Goal: Contribute content: Contribute content

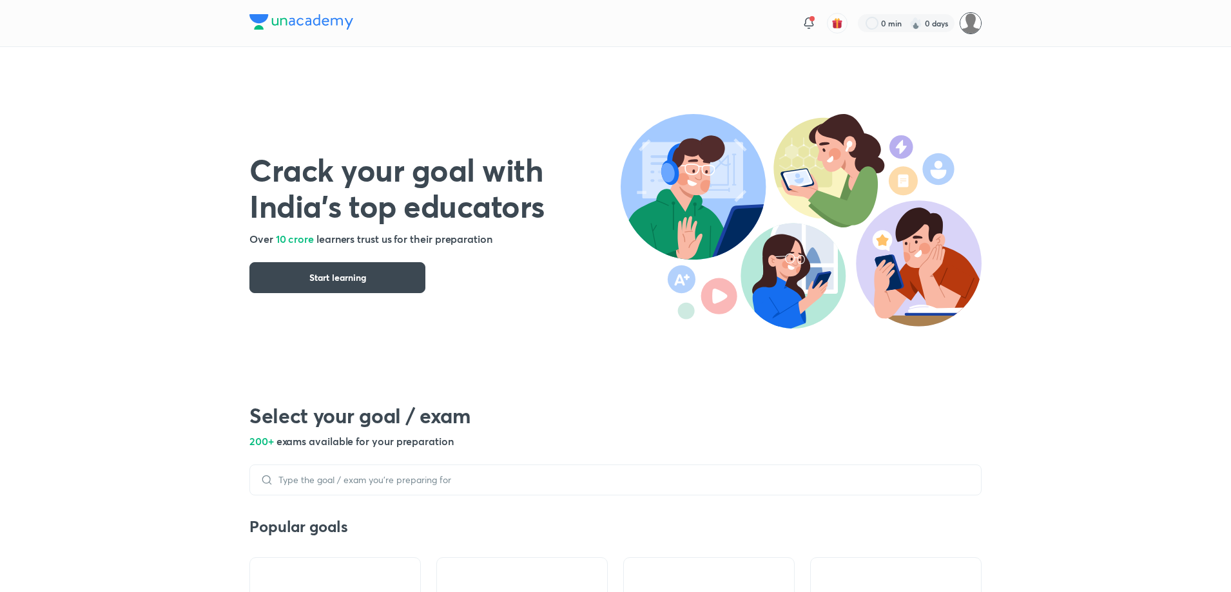
click at [968, 30] on img at bounding box center [971, 23] width 22 height 22
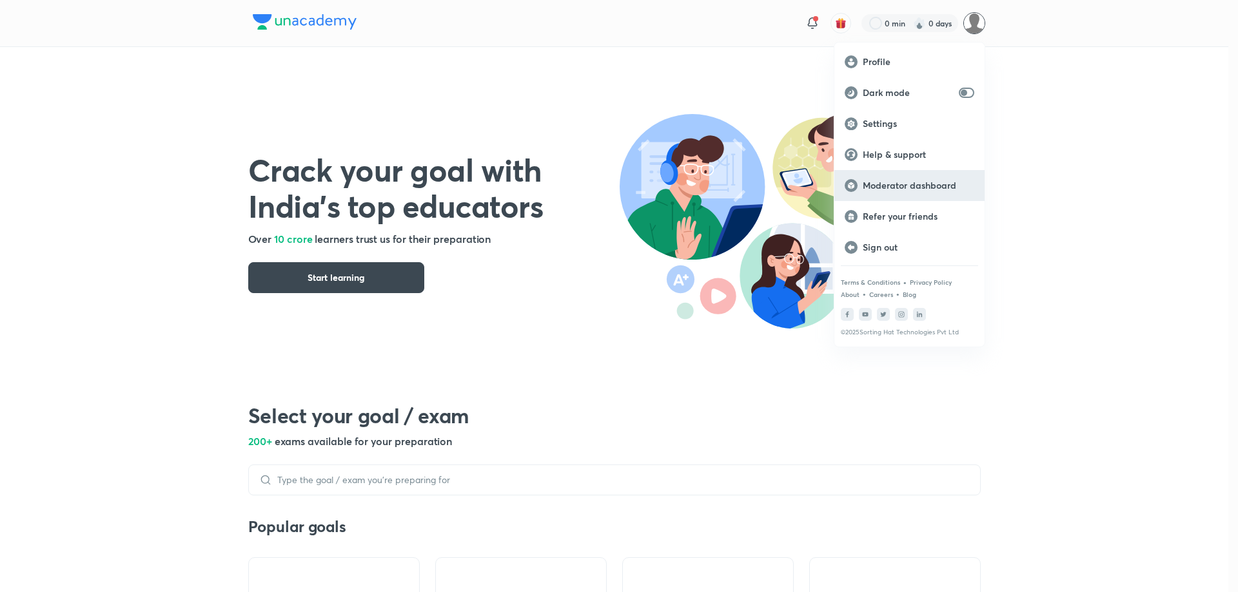
click at [887, 184] on p "Moderator dashboard" at bounding box center [919, 186] width 112 height 12
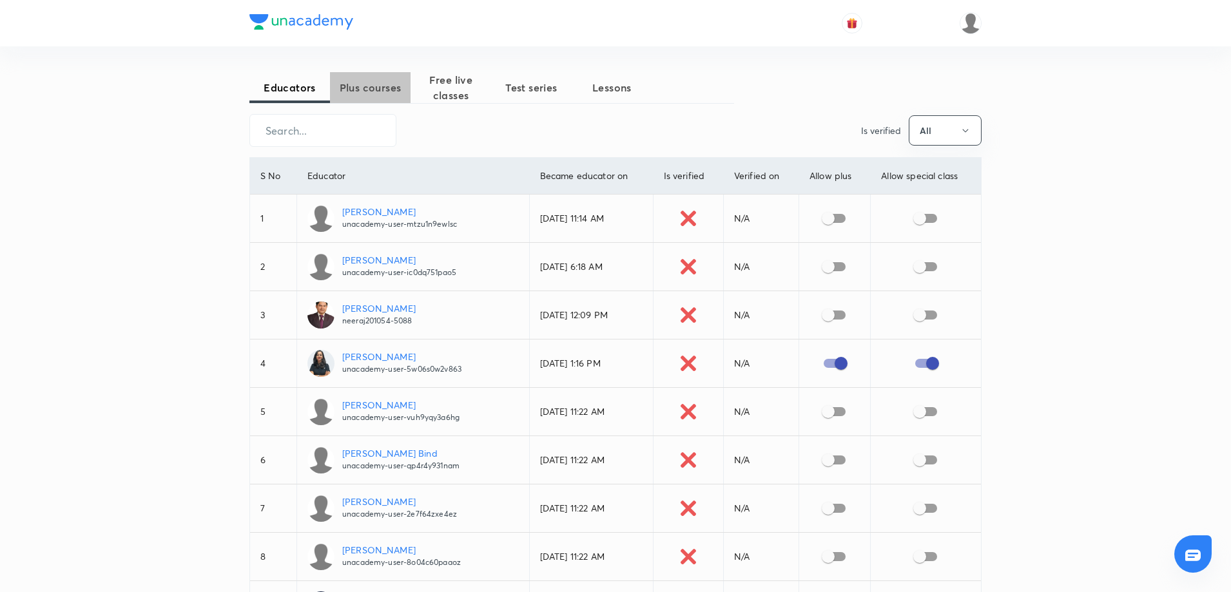
click at [373, 90] on span "Plus courses" at bounding box center [370, 87] width 81 height 15
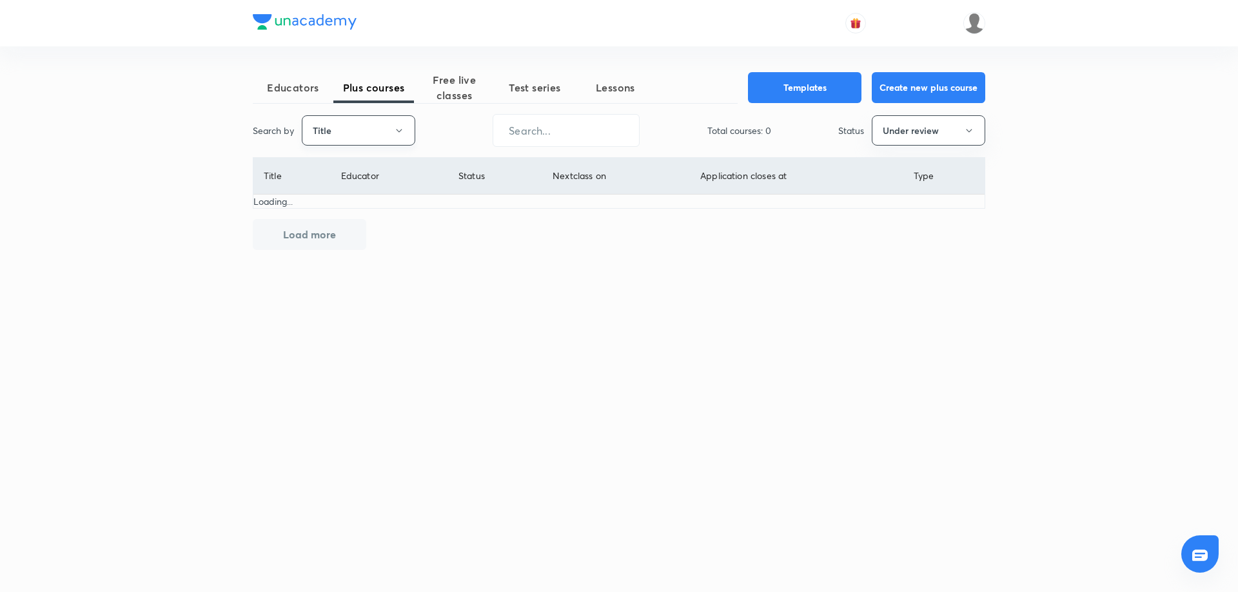
click at [358, 133] on button "Title" at bounding box center [358, 130] width 113 height 30
click at [346, 201] on li "Username" at bounding box center [358, 194] width 112 height 24
click at [915, 128] on button "Under review" at bounding box center [928, 130] width 113 height 30
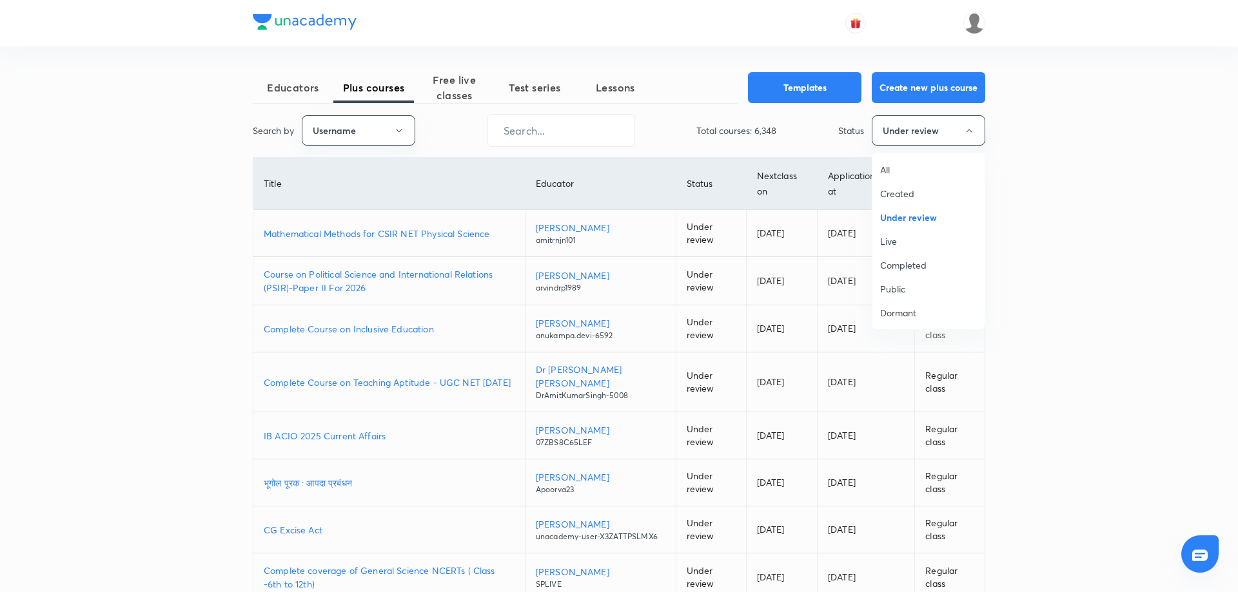
click at [919, 165] on span "All" at bounding box center [928, 170] width 97 height 14
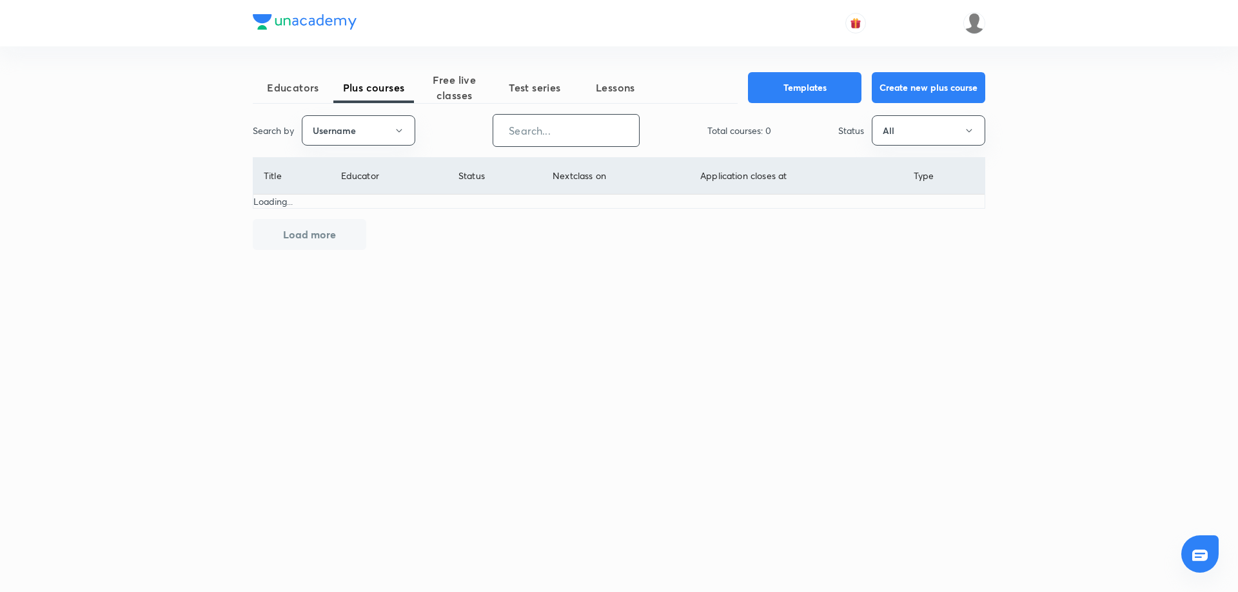
click at [531, 127] on input "text" at bounding box center [566, 130] width 146 height 33
paste input "karmanya.classes-8337"
type input "karmanya.classes-8337"
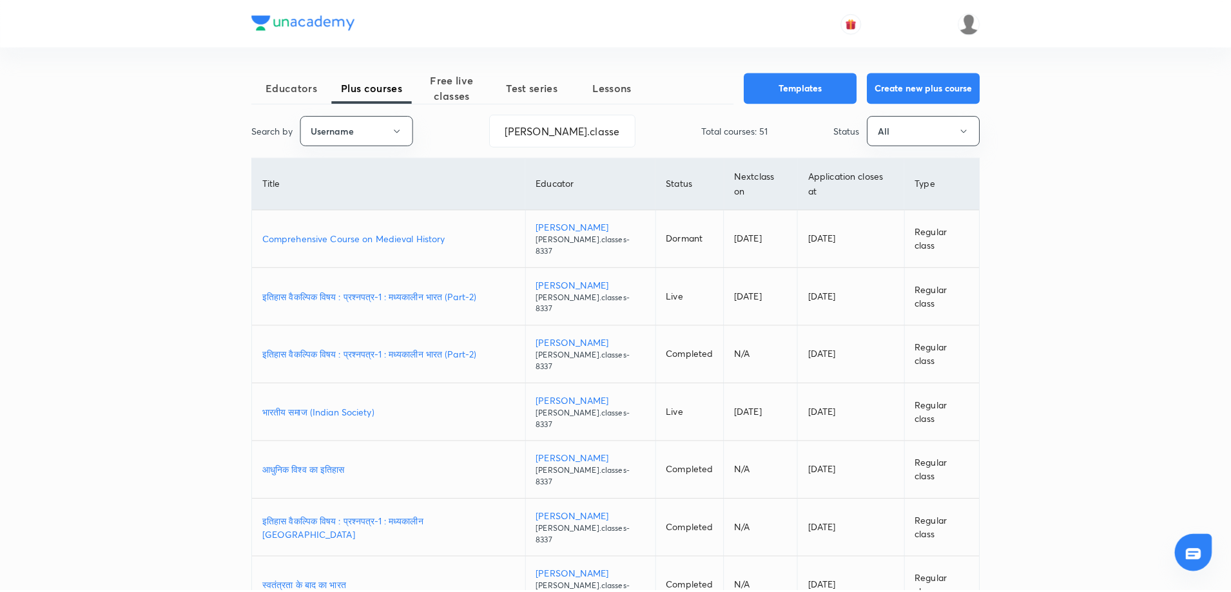
scroll to position [0, 0]
click at [355, 406] on p "भारतीय समाज (Indian Society)" at bounding box center [387, 413] width 254 height 14
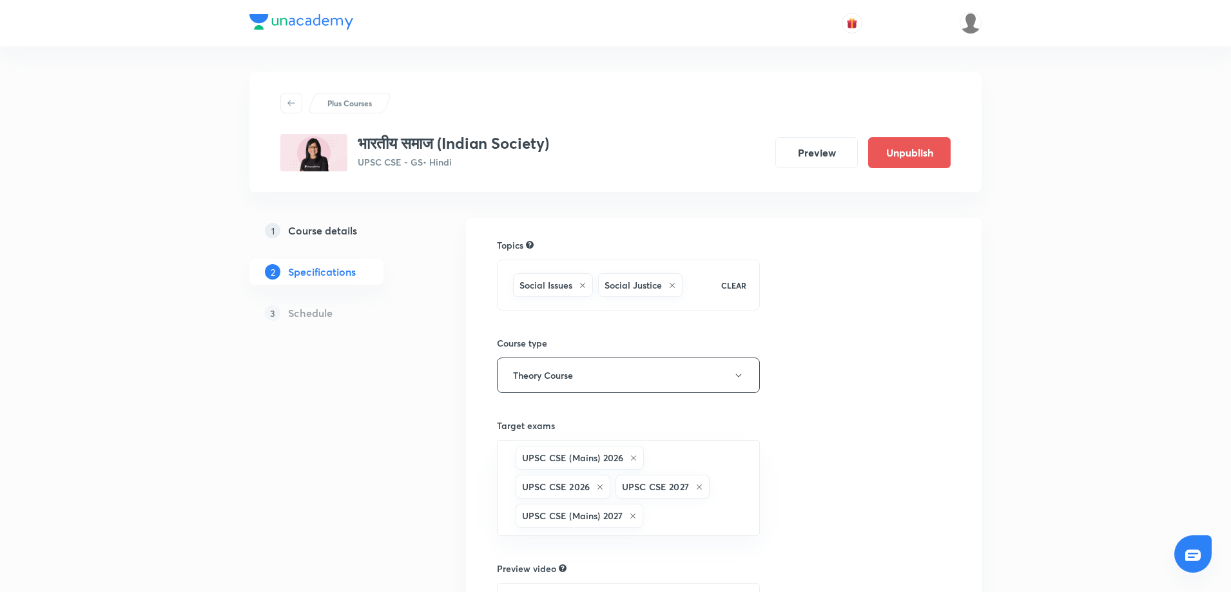
scroll to position [210, 0]
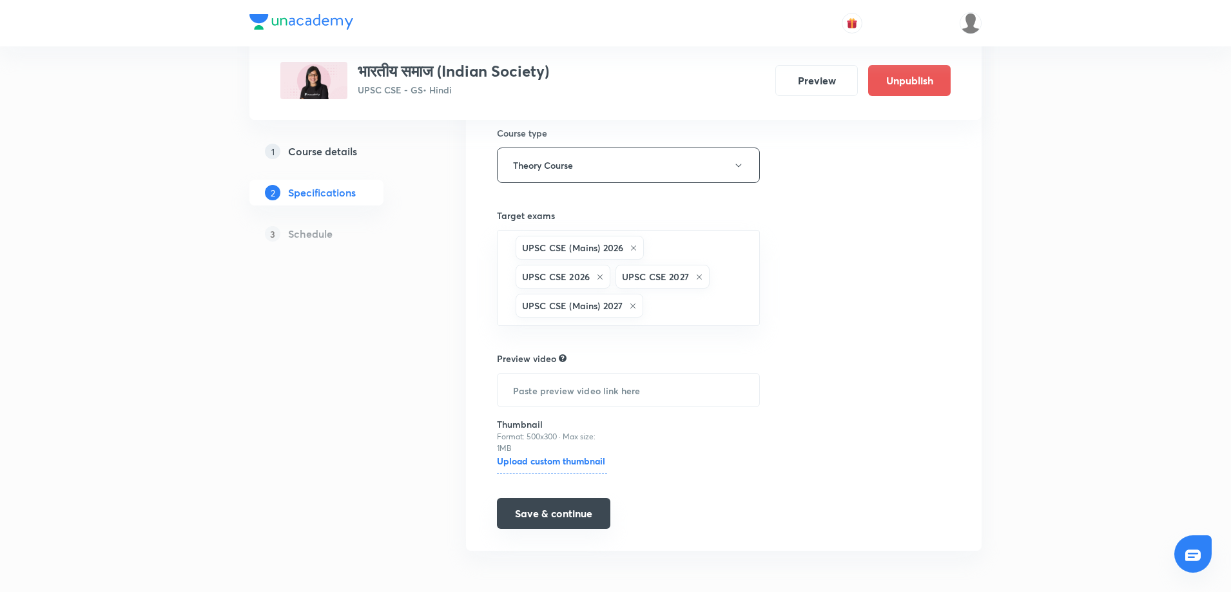
click at [563, 521] on button "Save & continue" at bounding box center [553, 513] width 113 height 31
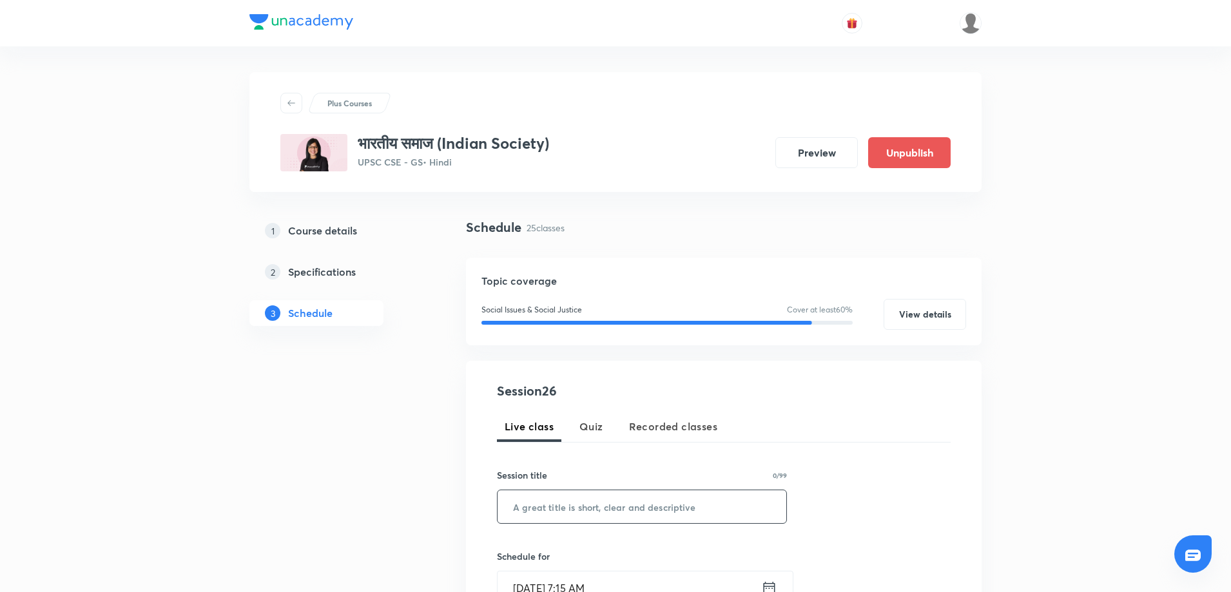
click at [593, 501] on input "text" at bounding box center [642, 507] width 289 height 33
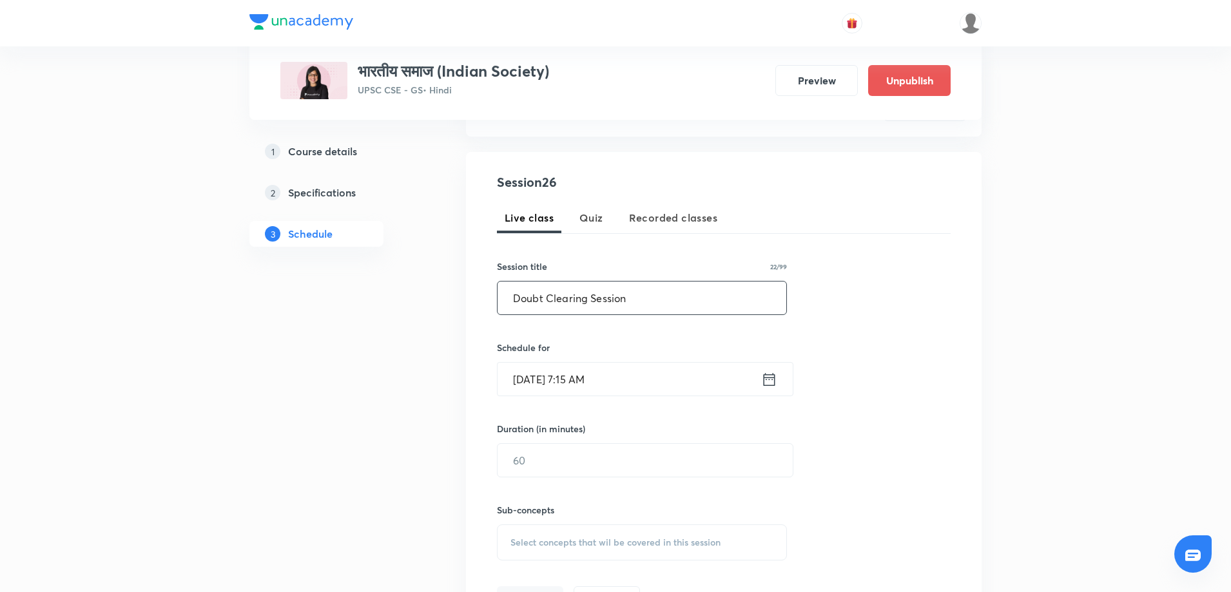
scroll to position [253, 0]
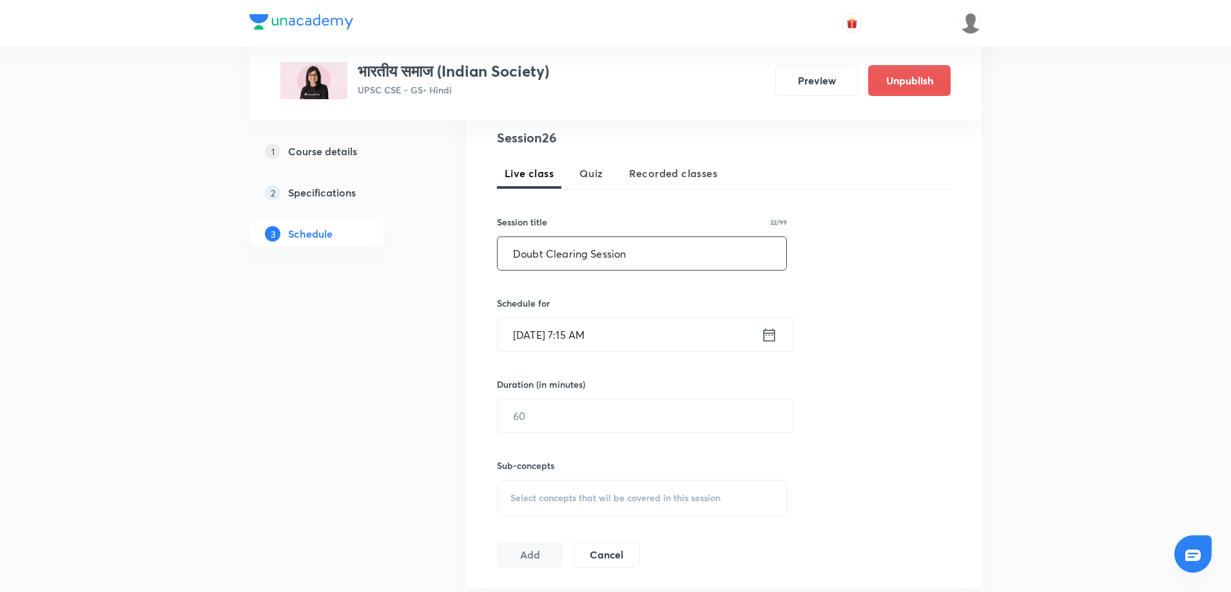
type input "Doubt Clearing Session"
click at [766, 336] on icon at bounding box center [769, 335] width 16 height 18
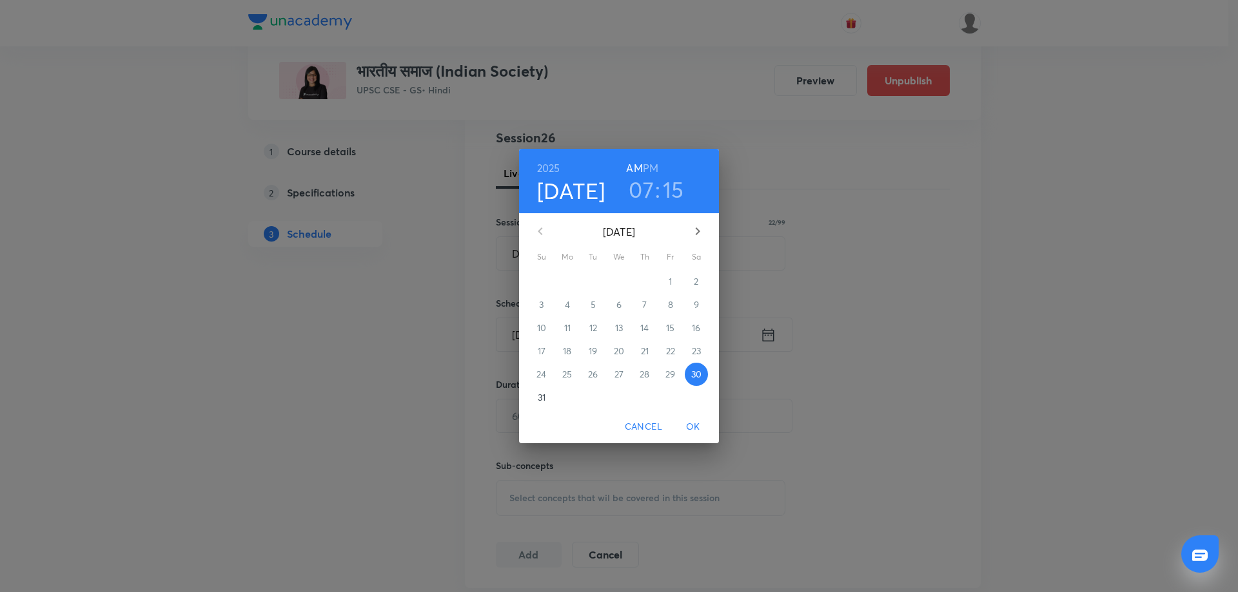
click at [638, 189] on h3 "07" at bounding box center [641, 189] width 25 height 27
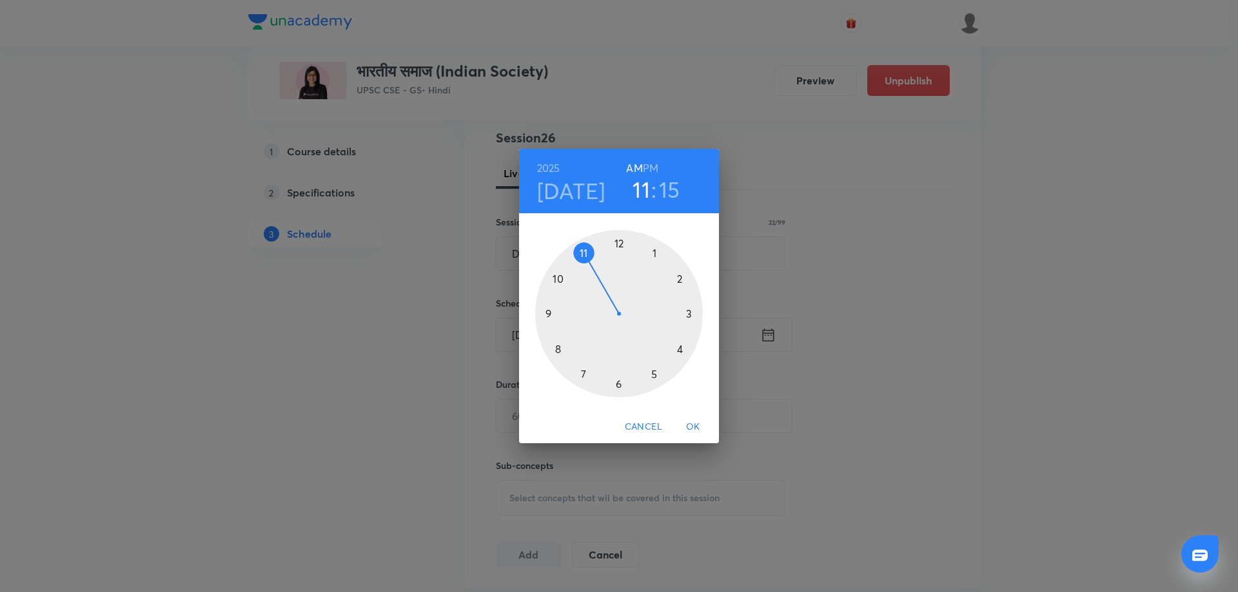
drag, startPoint x: 583, startPoint y: 376, endPoint x: 600, endPoint y: 258, distance: 119.3
click at [600, 258] on div at bounding box center [619, 314] width 168 height 168
drag, startPoint x: 692, startPoint y: 313, endPoint x: 620, endPoint y: 378, distance: 97.7
click at [619, 378] on div at bounding box center [619, 314] width 168 height 168
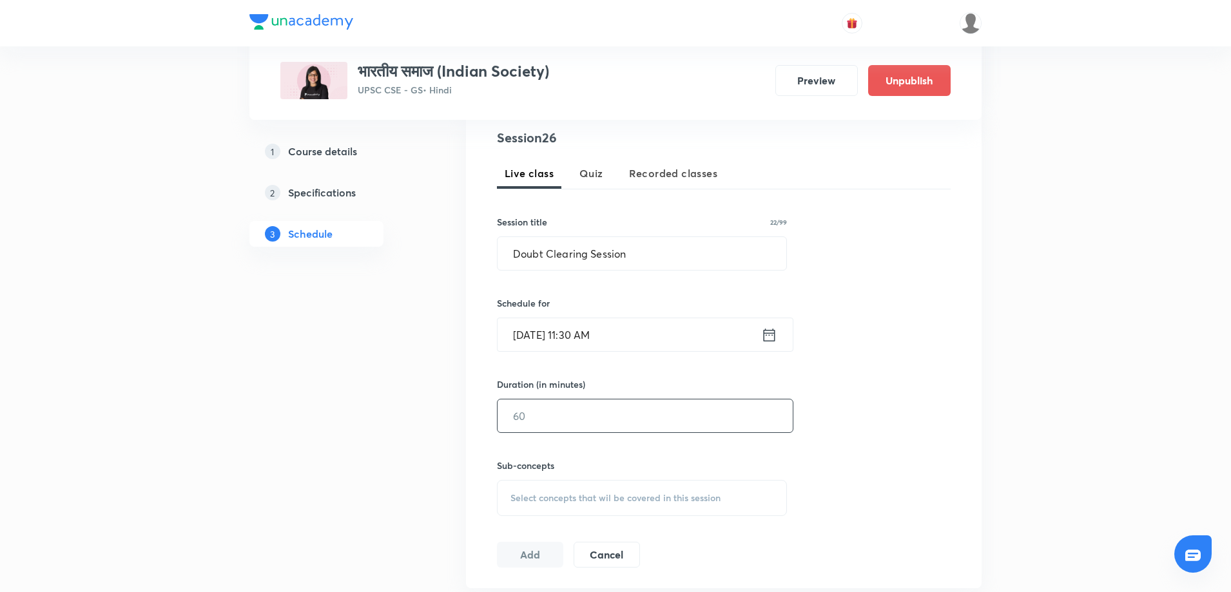
click at [567, 420] on input "text" at bounding box center [645, 416] width 295 height 33
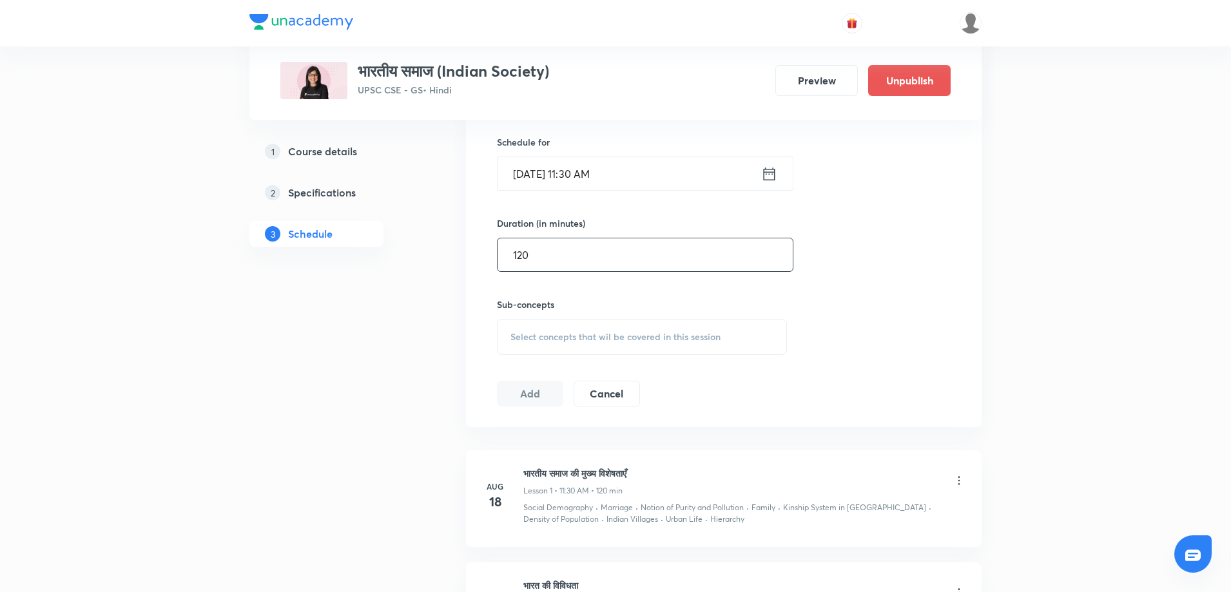
scroll to position [418, 0]
type input "120"
click at [725, 337] on div "Select concepts that wil be covered in this session" at bounding box center [642, 333] width 290 height 36
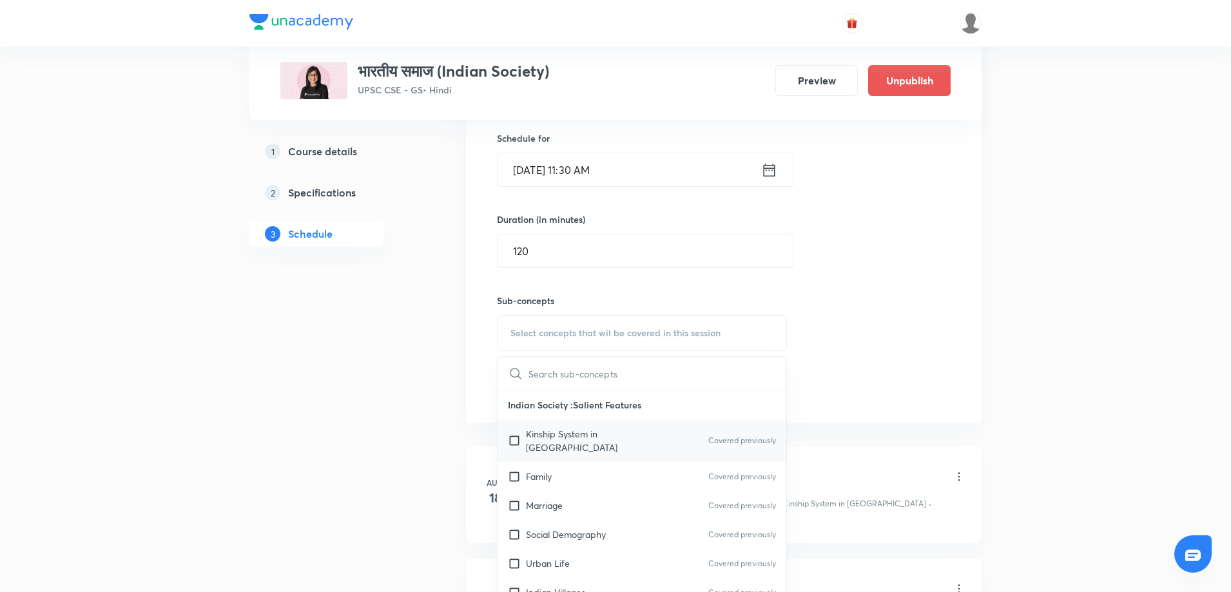
click at [547, 441] on div "Kinship System in India Covered previously" at bounding box center [642, 441] width 289 height 43
checkbox input "true"
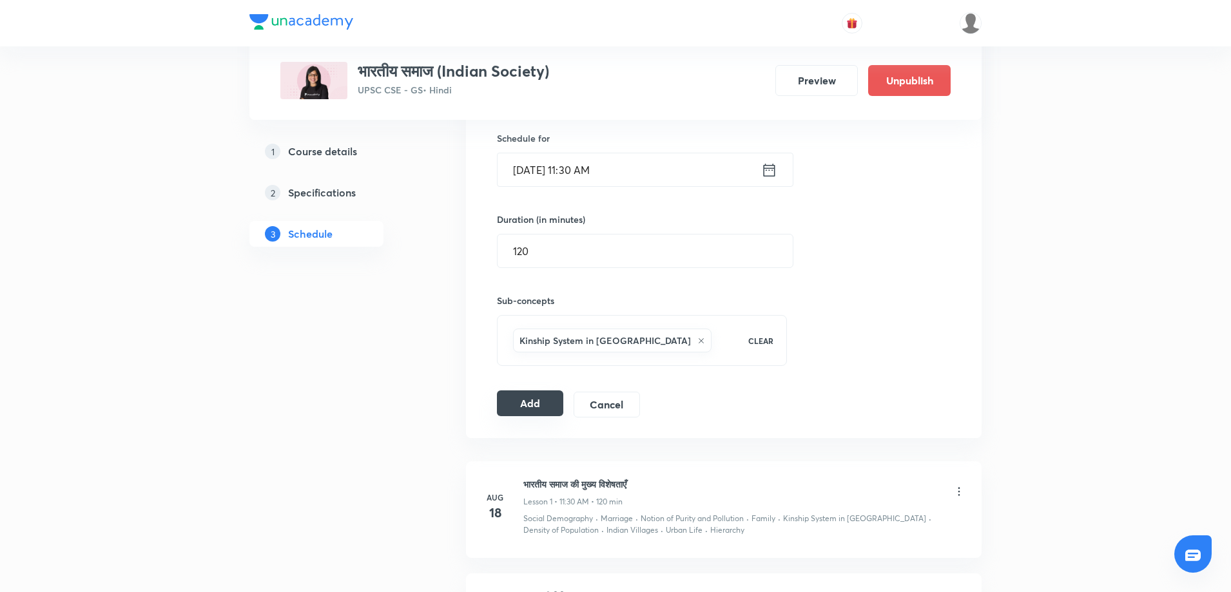
click at [523, 402] on button "Add" at bounding box center [530, 404] width 66 height 26
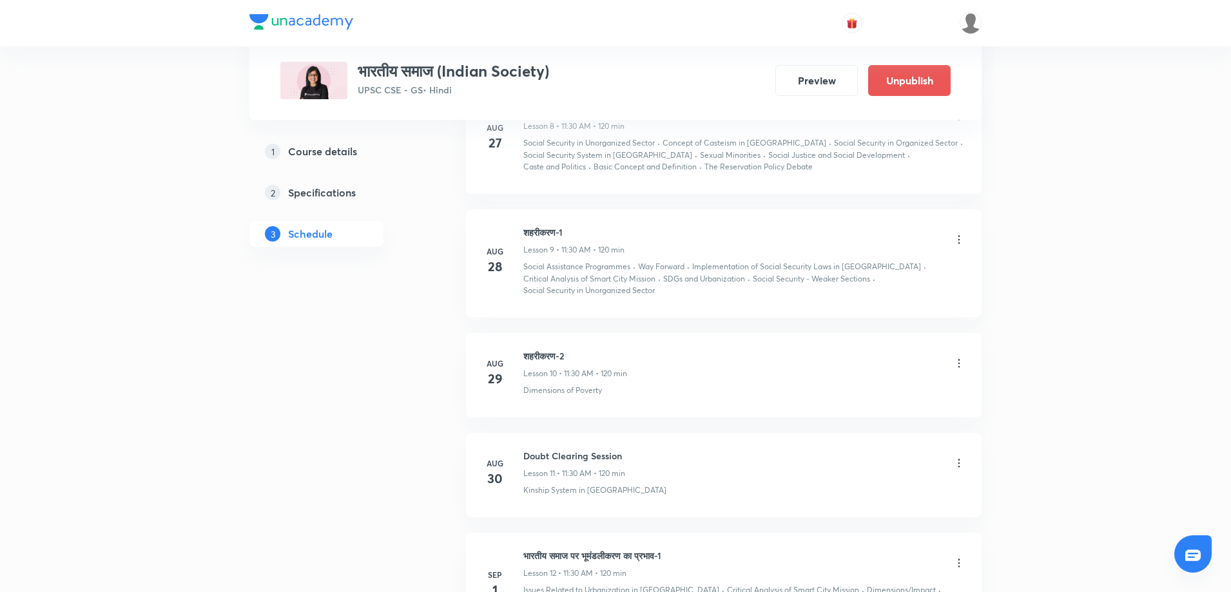
scroll to position [1618, 0]
